Goal: Use online tool/utility: Use online tool/utility

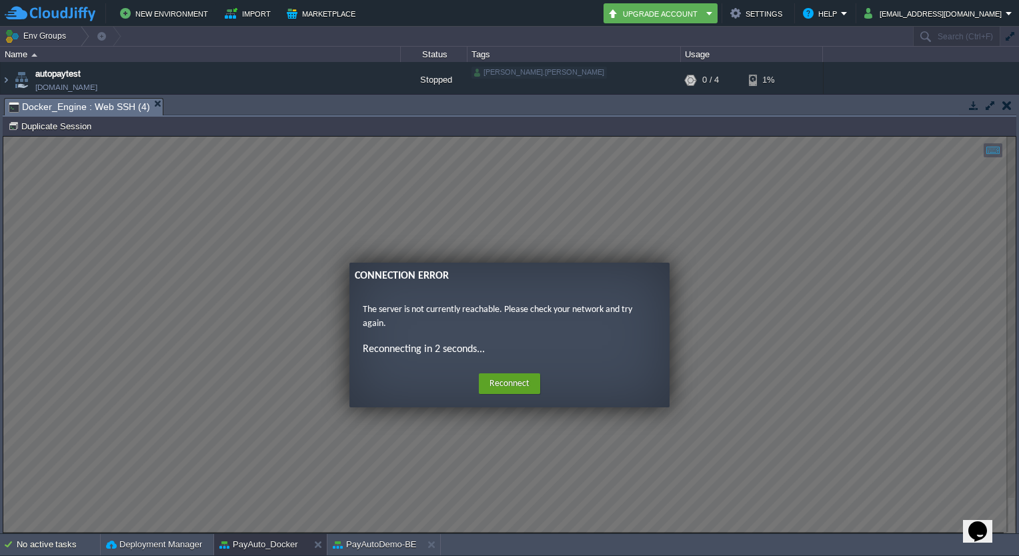
scroll to position [80, 0]
click at [77, 121] on button "Duplicate Session" at bounding box center [51, 126] width 87 height 12
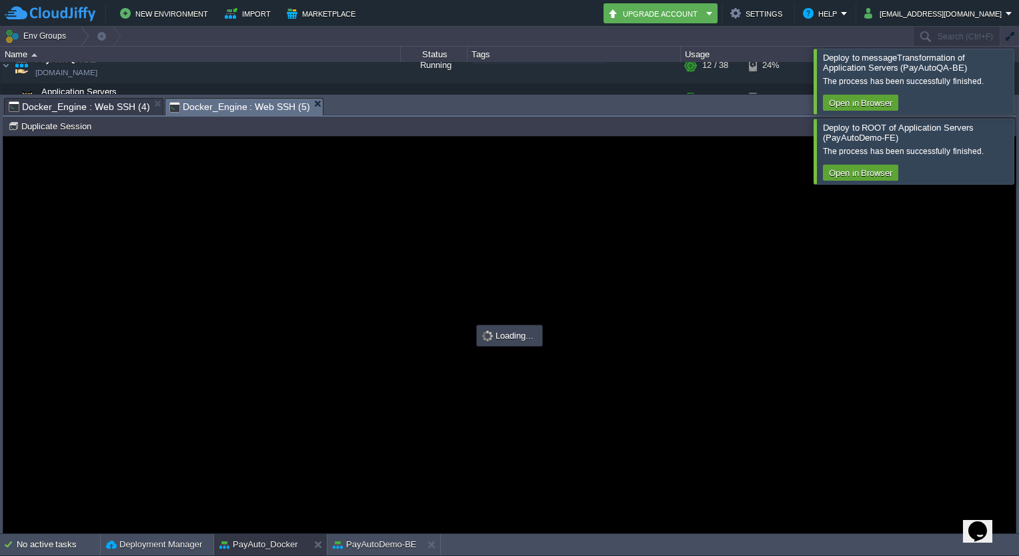
scroll to position [0, 0]
click at [1018, 87] on div at bounding box center [1035, 81] width 0 height 65
type input "#000000"
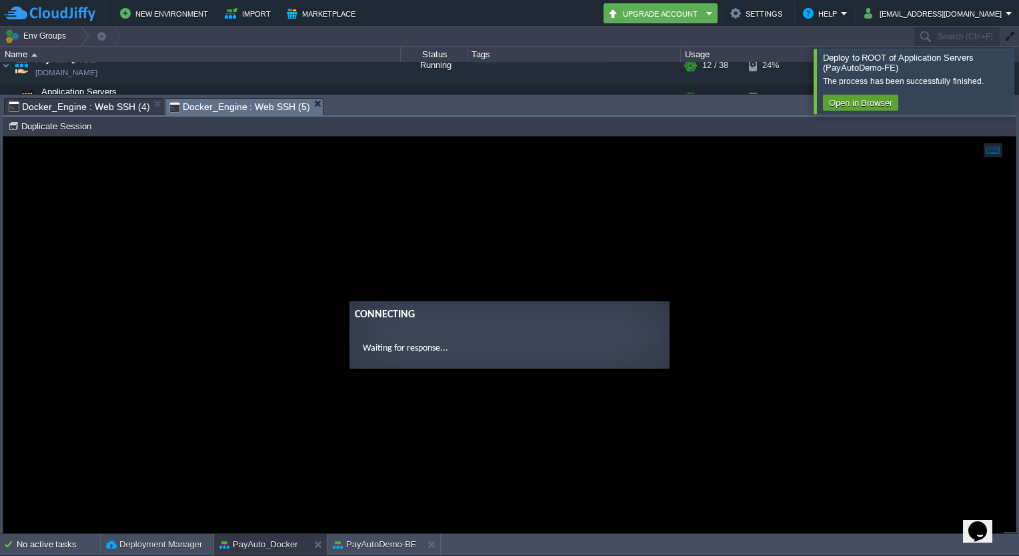
click at [1018, 91] on div at bounding box center [1035, 81] width 0 height 65
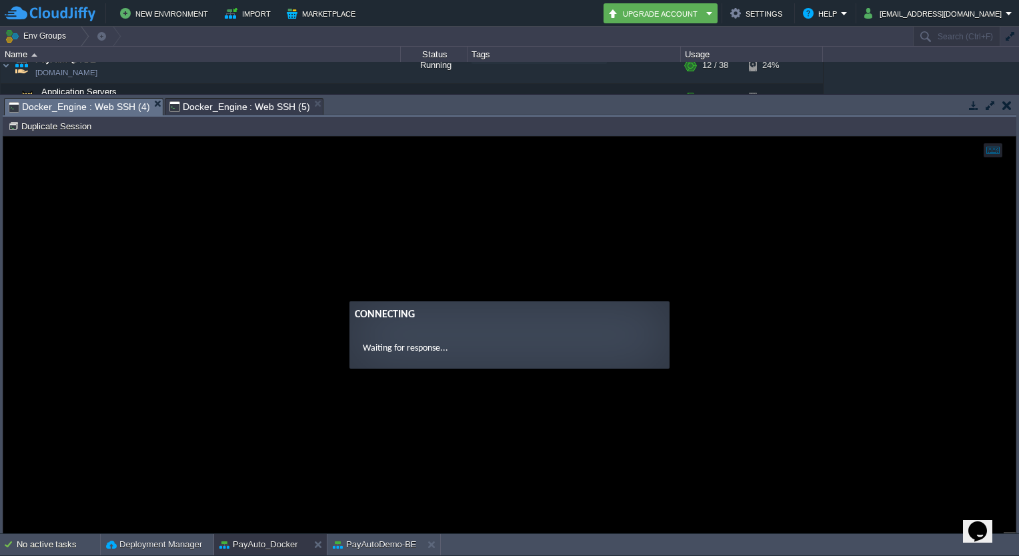
click at [96, 101] on span "Docker_Engine : Web SSH (4)" at bounding box center [79, 107] width 141 height 17
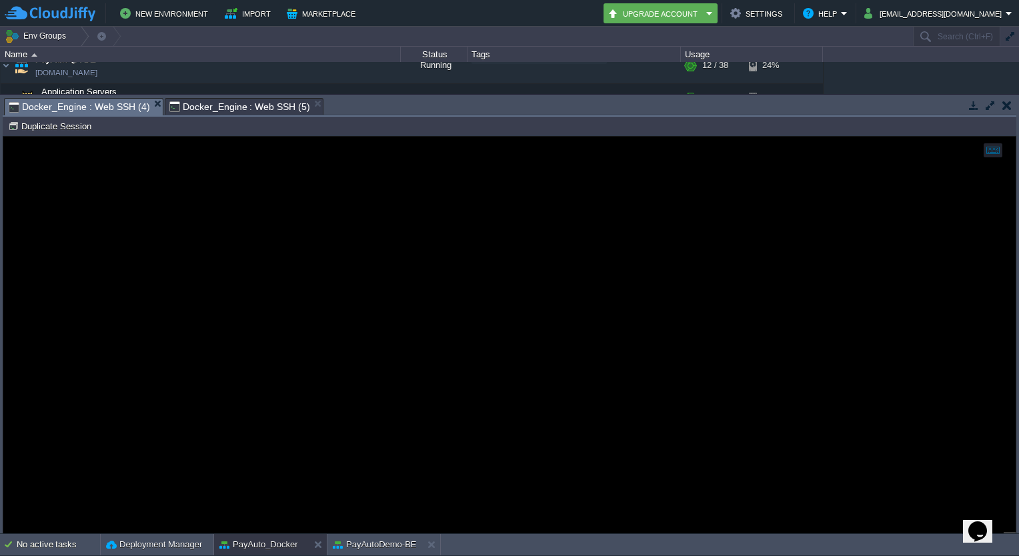
click at [234, 105] on span "Docker_Engine : Web SSH (5)" at bounding box center [239, 107] width 141 height 16
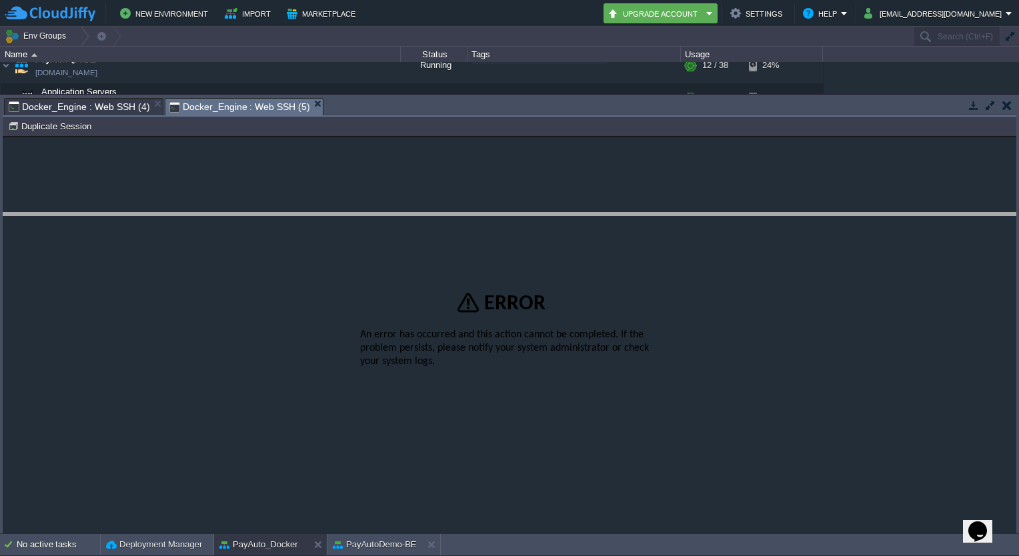
drag, startPoint x: 395, startPoint y: 99, endPoint x: 388, endPoint y: 215, distance: 116.2
click at [388, 215] on body "New Environment Import Marketplace Bonus ₹0.00 Upgrade Account Settings Help [E…" at bounding box center [509, 278] width 1019 height 556
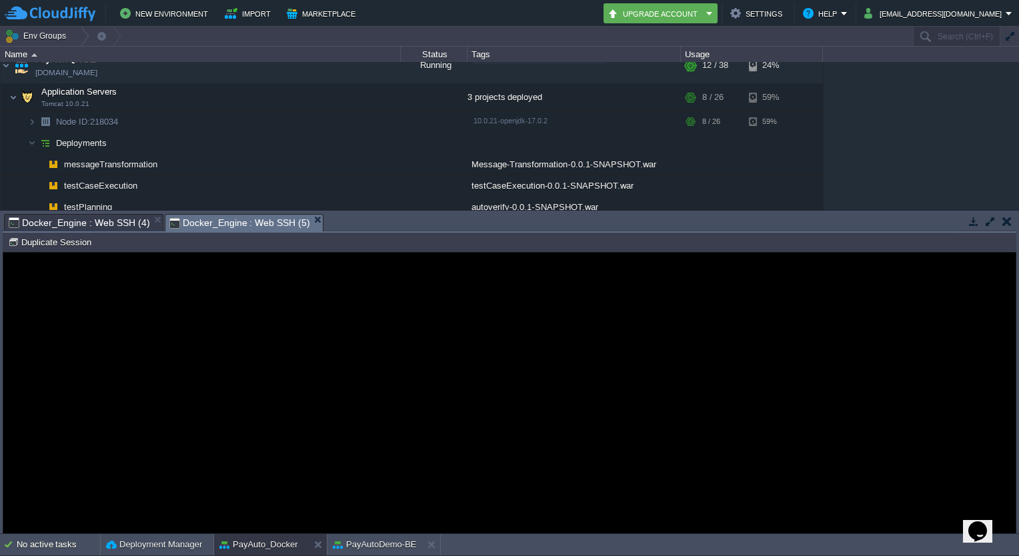
click at [61, 251] on div "Node ID: 221466 Duplicate Session" at bounding box center [509, 242] width 1013 height 19
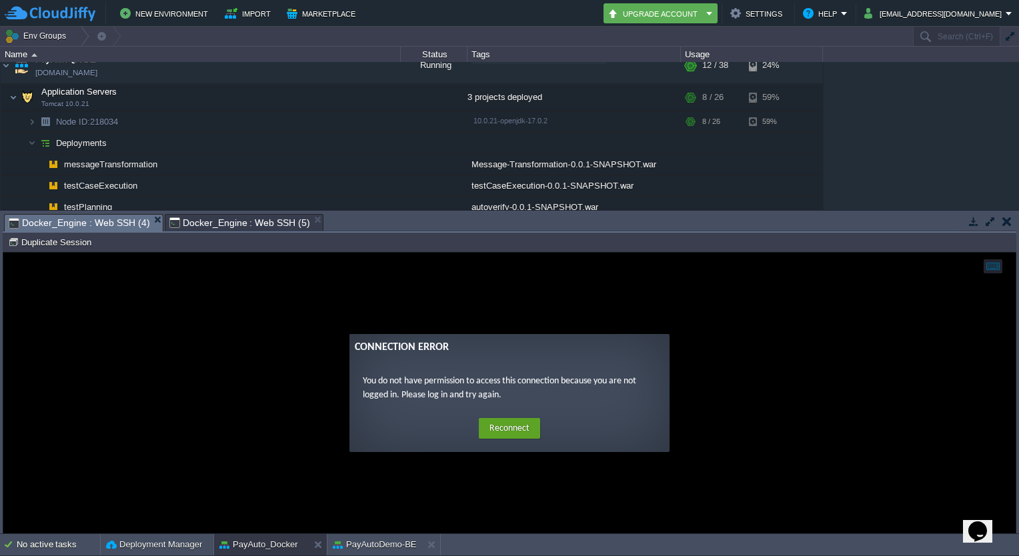
click at [97, 217] on span "Docker_Engine : Web SSH (4)" at bounding box center [79, 223] width 141 height 17
click at [68, 243] on button "Duplicate Session" at bounding box center [51, 242] width 87 height 12
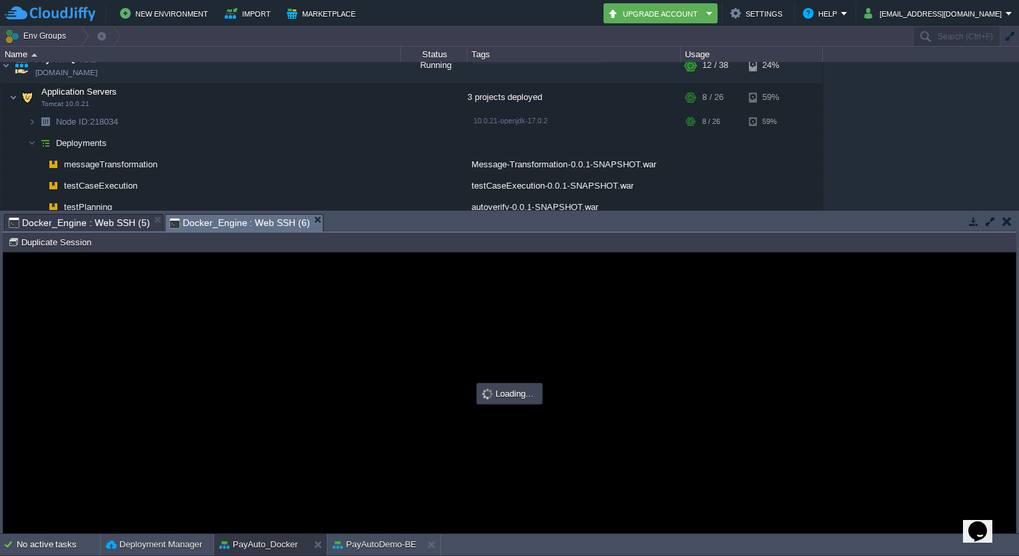
type input "#000000"
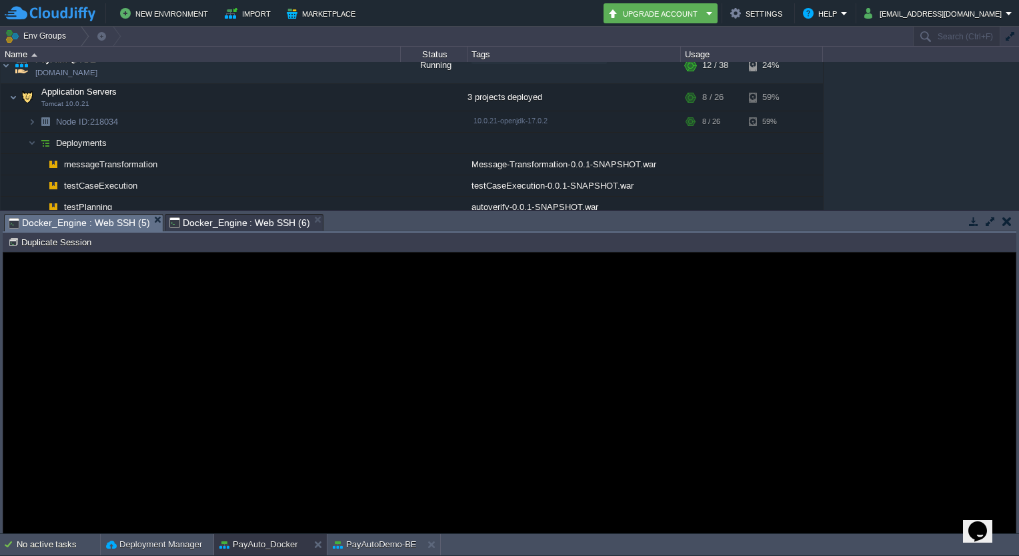
click at [123, 228] on span "Docker_Engine : Web SSH (5)" at bounding box center [79, 223] width 141 height 17
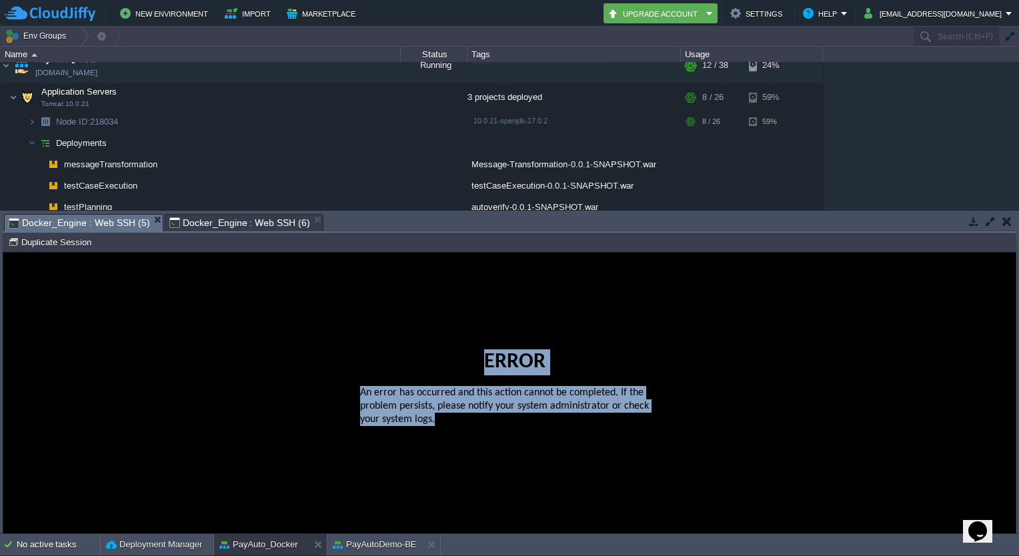
drag, startPoint x: 210, startPoint y: 298, endPoint x: 428, endPoint y: 521, distance: 312.0
click at [428, 521] on guac-modal "Error An error has occurred and this action cannot be completed. If the problem…" at bounding box center [509, 393] width 1012 height 281
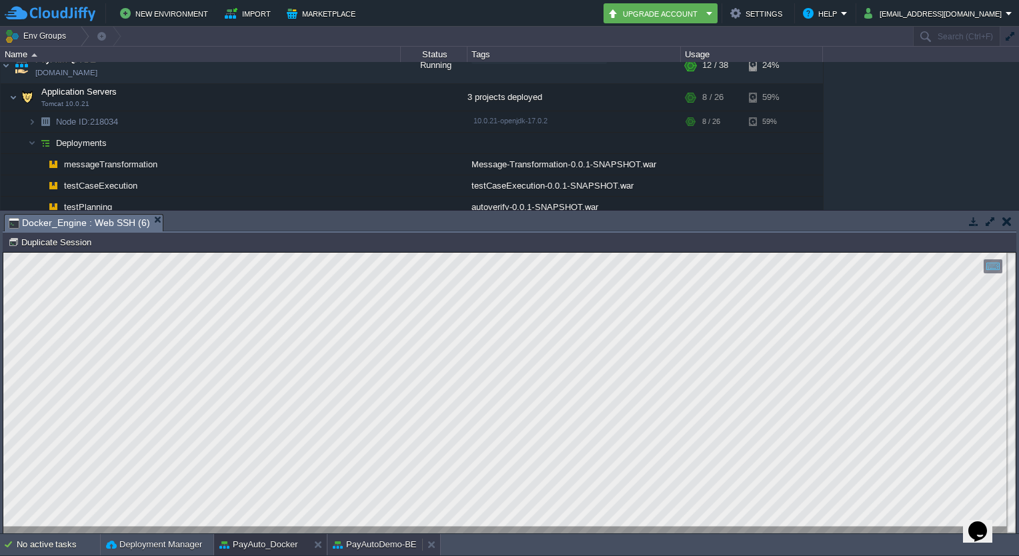
click at [373, 538] on button "PayAutoDemo-BE" at bounding box center [375, 544] width 84 height 13
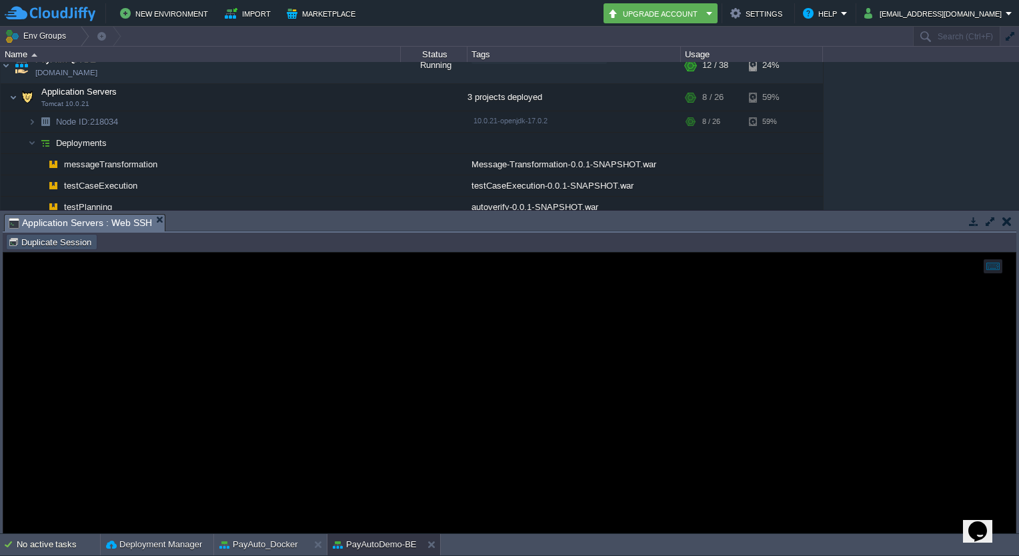
click at [72, 245] on button "Duplicate Session" at bounding box center [51, 242] width 87 height 12
click at [105, 226] on span "Application Servers : Web SSH" at bounding box center [80, 223] width 143 height 17
drag, startPoint x: 217, startPoint y: 294, endPoint x: 493, endPoint y: 397, distance: 294.7
click at [493, 397] on div at bounding box center [509, 393] width 1012 height 281
click at [481, 395] on div at bounding box center [509, 393] width 1012 height 281
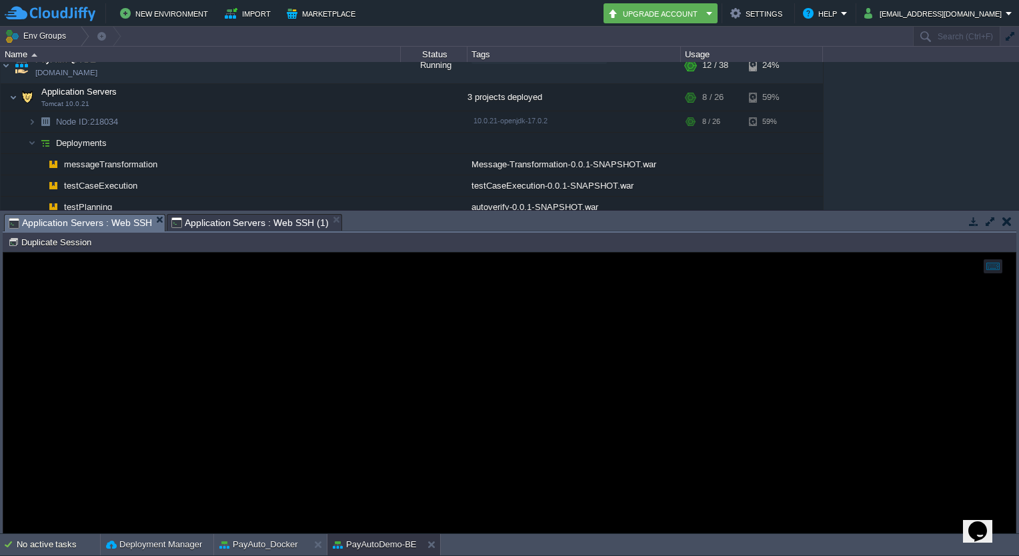
click at [321, 406] on div at bounding box center [509, 393] width 1012 height 281
type input "#000000"
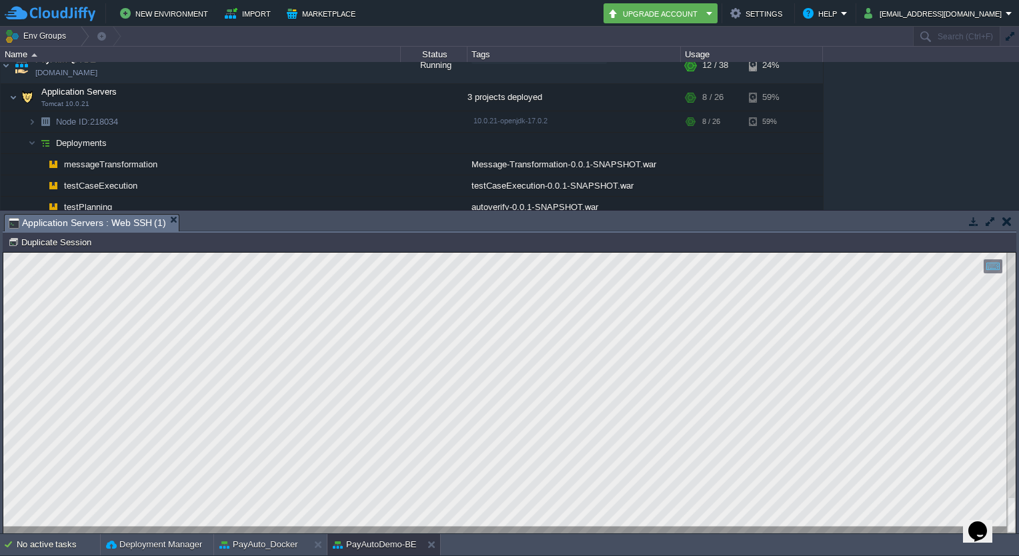
click at [575, 253] on html "Copy: Ctrl + Shift + C Paste: Ctrl + V Settings: Ctrl + Shift + Alt 0" at bounding box center [509, 253] width 1012 height 0
click at [988, 221] on button "button" at bounding box center [990, 221] width 12 height 12
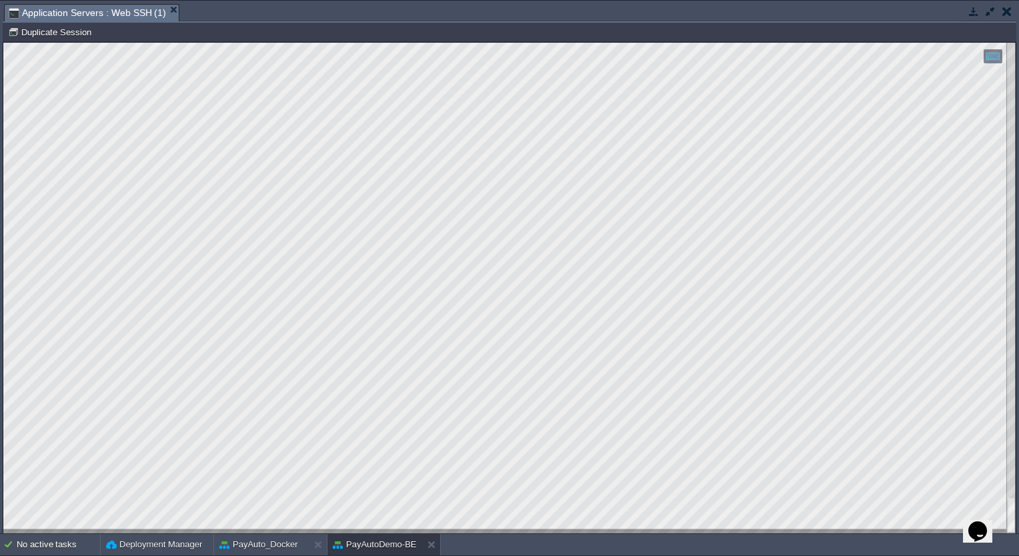
click at [3, 43] on html "Copy: Ctrl + Shift + C Paste: Ctrl + V Settings: Ctrl + Shift + Alt 0" at bounding box center [509, 43] width 1012 height 0
